Goal: Use online tool/utility: Use online tool/utility

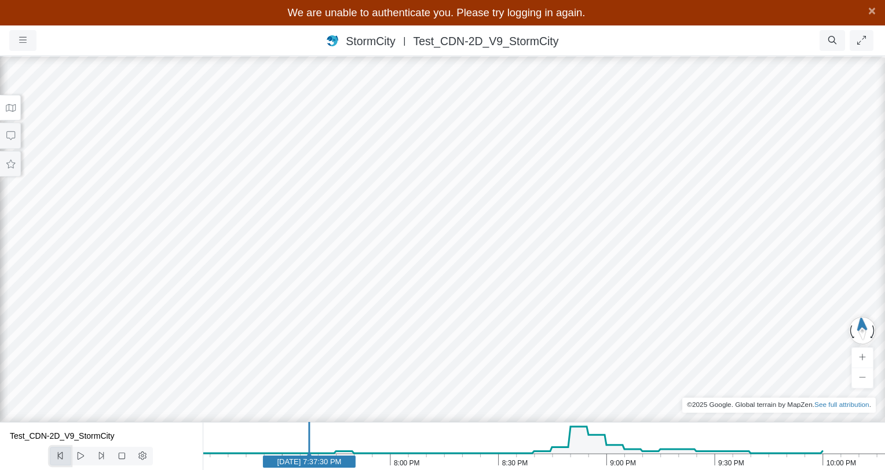
click at [60, 459] on icon at bounding box center [60, 456] width 11 height 9
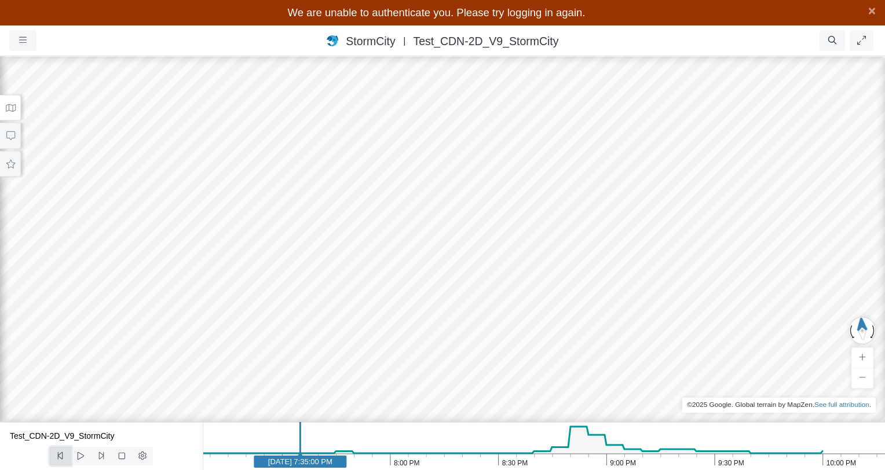
click at [60, 459] on icon at bounding box center [60, 456] width 11 height 9
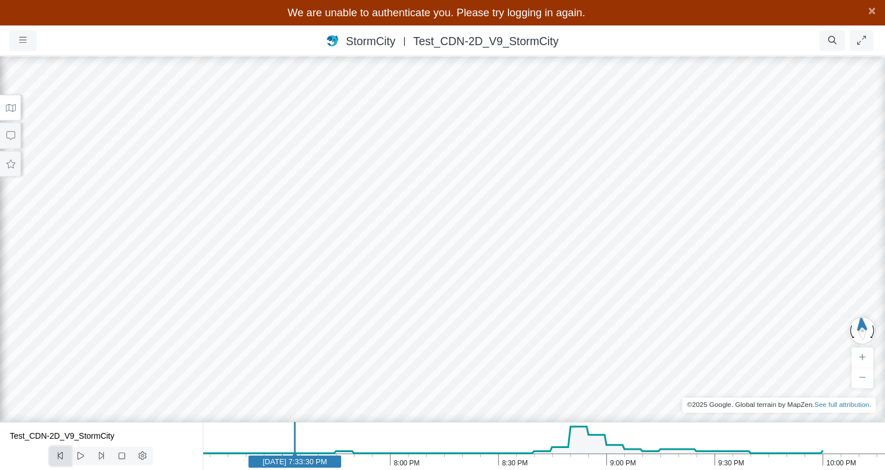
click at [60, 459] on icon at bounding box center [60, 456] width 11 height 9
click at [102, 456] on icon at bounding box center [101, 456] width 11 height 9
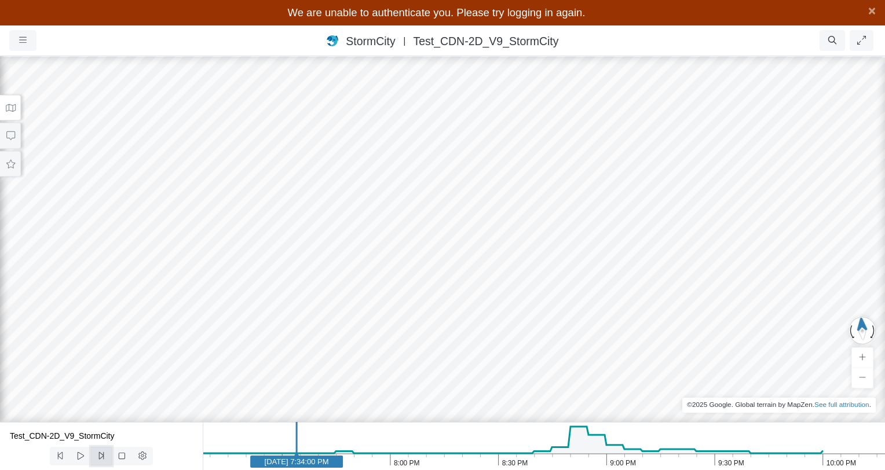
click at [102, 456] on icon at bounding box center [101, 456] width 11 height 9
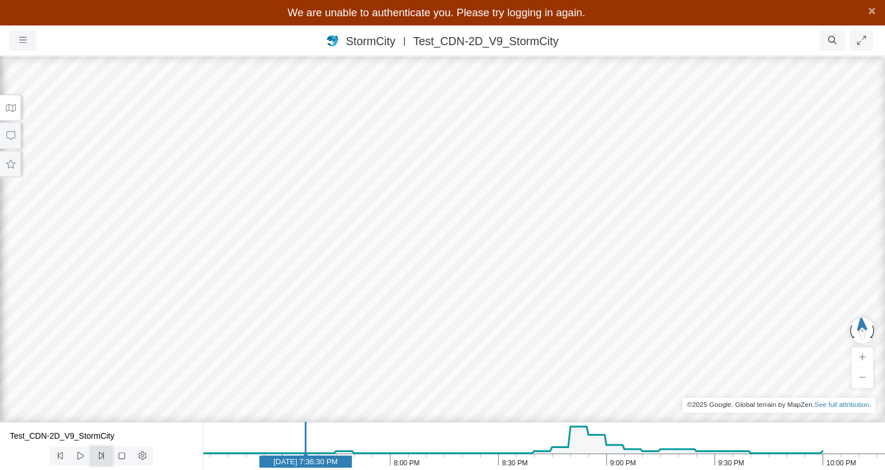
click at [102, 456] on icon at bounding box center [101, 456] width 11 height 9
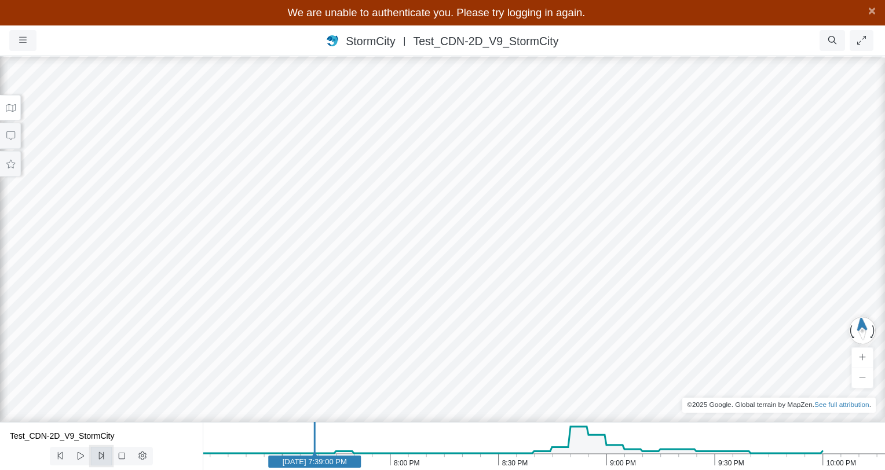
click at [102, 456] on icon at bounding box center [101, 456] width 11 height 9
